Goal: Entertainment & Leisure: Consume media (video, audio)

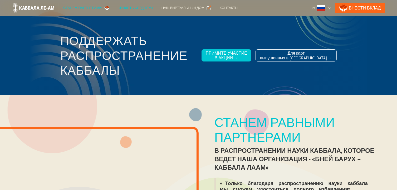
click at [141, 7] on div "«Видеть сердцем»" at bounding box center [136, 7] width 35 height 5
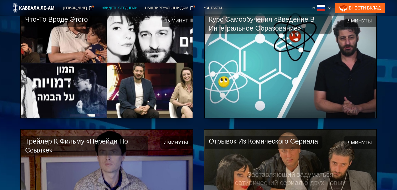
scroll to position [658, 0]
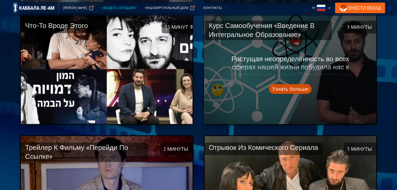
click at [0, 0] on div "Узнать больше" at bounding box center [0, 0] width 0 height 0
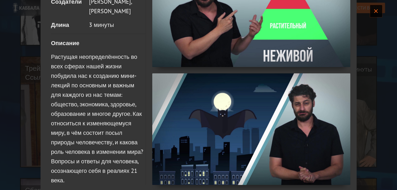
scroll to position [205, 0]
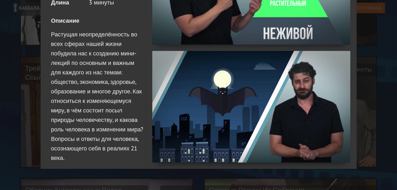
click at [0, 0] on img at bounding box center [0, 0] width 0 height 0
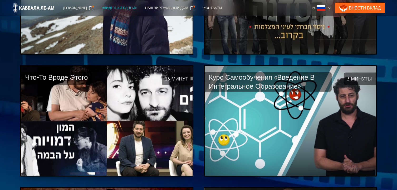
scroll to position [606, 0]
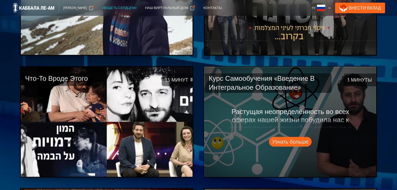
click at [365, 73] on h4 "3 минуты" at bounding box center [360, 79] width 32 height 13
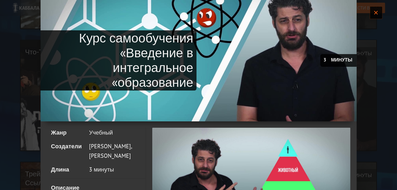
scroll to position [0, 0]
